Goal: Task Accomplishment & Management: Manage account settings

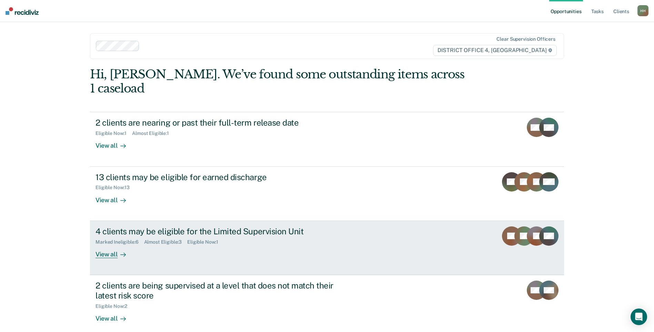
click at [244, 236] on div "Marked Ineligible : 6 Almost Eligible : 3 Eligible Now : 1" at bounding box center [217, 240] width 242 height 9
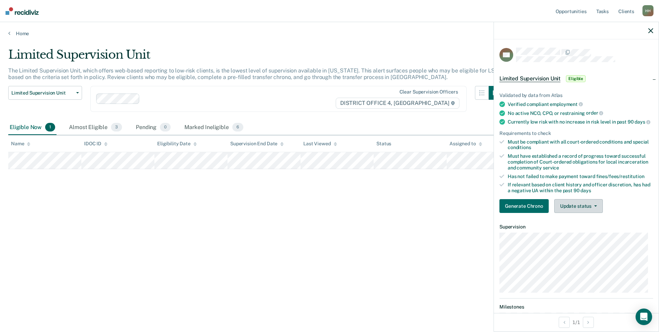
click at [579, 211] on button "Update status" at bounding box center [579, 206] width 49 height 14
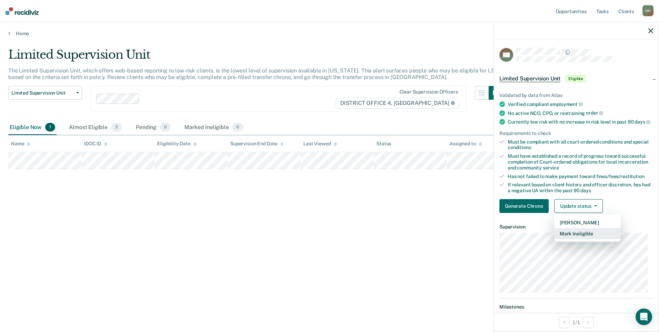
click at [583, 238] on button "Mark Ineligible" at bounding box center [588, 233] width 67 height 11
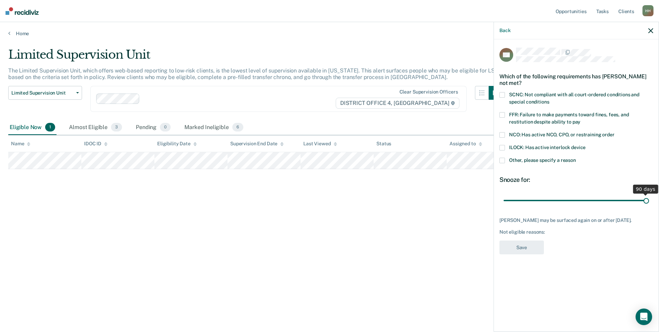
drag, startPoint x: 552, startPoint y: 200, endPoint x: 660, endPoint y: 202, distance: 108.0
type input "90"
click at [649, 202] on input "range" at bounding box center [577, 200] width 146 height 12
click at [518, 114] on span "FFR: Failure to make payments toward fines, fees, and restitution despite abili…" at bounding box center [569, 118] width 120 height 13
click at [516, 160] on span "Other, please specify a reason" at bounding box center [542, 160] width 67 height 6
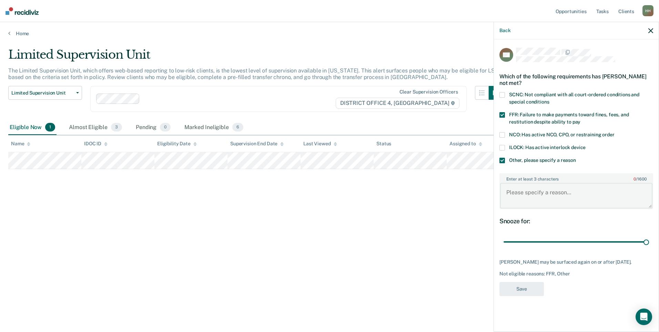
click at [513, 191] on textarea "Enter at least 3 characters 0 / 1600" at bounding box center [576, 196] width 152 height 26
type textarea "Recently reinstated"
click at [511, 295] on button "Save" at bounding box center [522, 289] width 44 height 14
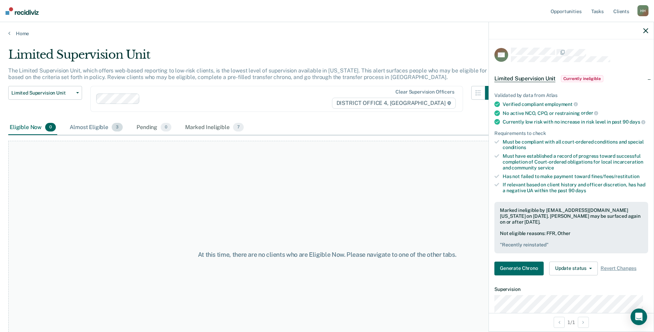
click at [92, 131] on div "Almost Eligible 3" at bounding box center [96, 127] width 56 height 15
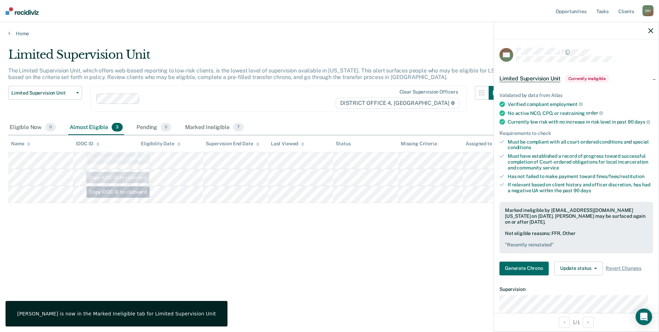
click at [84, 229] on div "Limited Supervision Unit The Limited Supervision Unit, which offers web-based r…" at bounding box center [329, 164] width 643 height 232
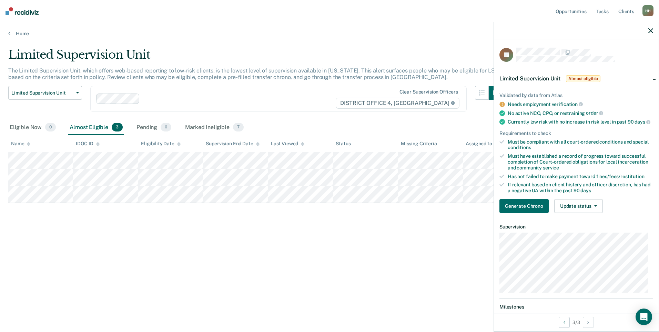
click at [223, 280] on div "Limited Supervision Unit The Limited Supervision Unit, which offers web-based r…" at bounding box center [329, 175] width 643 height 255
